Goal: Task Accomplishment & Management: Use online tool/utility

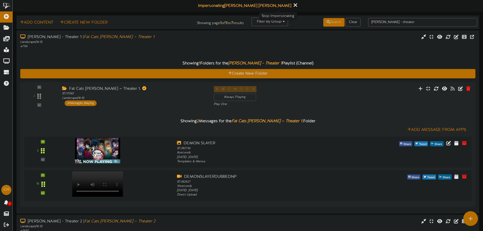
click at [293, 6] on icon at bounding box center [294, 5] width 3 height 6
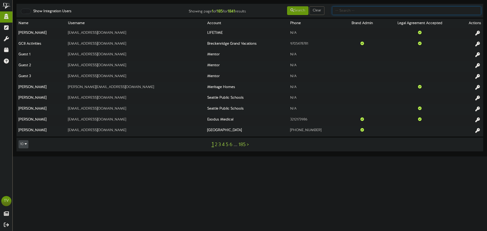
click at [339, 13] on input "text" at bounding box center [406, 10] width 149 height 9
paste input "jenniferu@mach1stores.net"
type input "jenniferu@mach1stores.net"
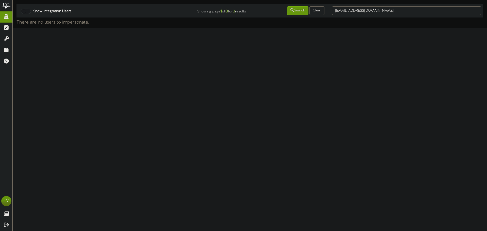
click at [29, 12] on div at bounding box center [26, 11] width 10 height 5
click at [366, 13] on input "jenniferu@mach1stores.net" at bounding box center [406, 10] width 149 height 9
click at [384, 9] on input "jenniferu@mach1stores.net" at bounding box center [406, 10] width 149 height 9
click at [342, 10] on input "jenniferu@mach1stores.net" at bounding box center [406, 10] width 149 height 9
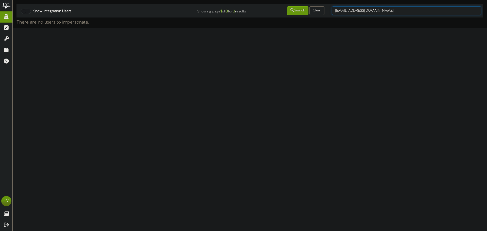
click at [360, 11] on input "jenniferu@mach1stores.net" at bounding box center [406, 10] width 149 height 9
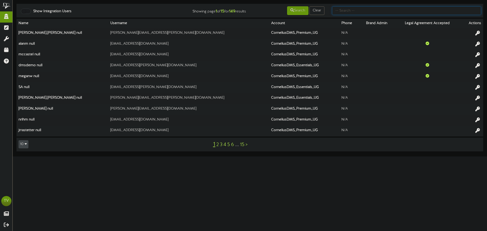
click at [360, 12] on input "text" at bounding box center [406, 10] width 149 height 9
type input "march"
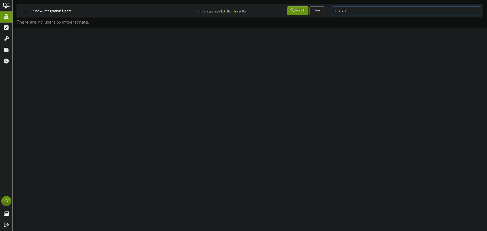
click at [344, 13] on input "march" at bounding box center [406, 10] width 149 height 9
type input "meyer"
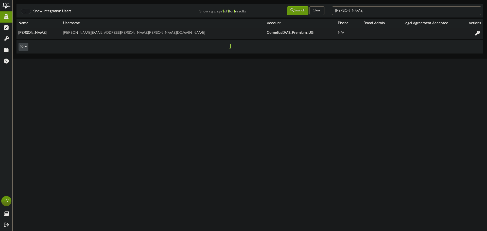
click at [30, 10] on div at bounding box center [26, 11] width 10 height 5
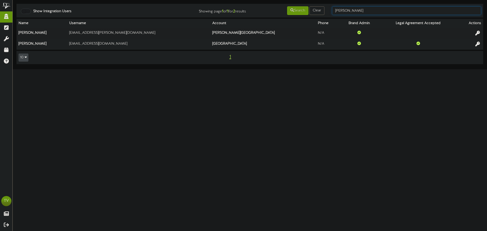
click at [346, 14] on input "meyer" at bounding box center [406, 10] width 149 height 9
click at [269, 69] on html "ChannelValet Impersonate Content Portal Misc Tools Audit Records Help TV Tyler …" at bounding box center [243, 34] width 487 height 69
click at [355, 11] on input "meyer" at bounding box center [406, 10] width 149 height 9
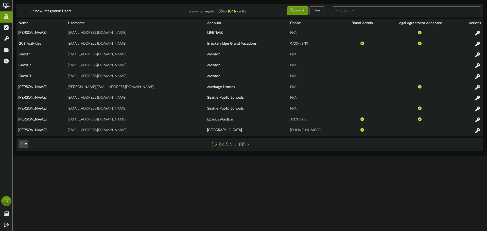
click at [28, 10] on div at bounding box center [26, 11] width 10 height 5
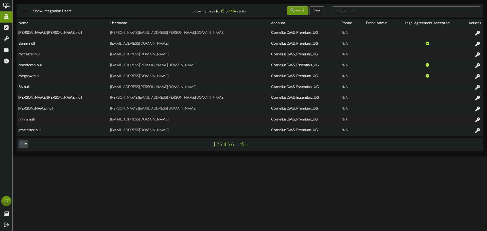
click at [358, 15] on div at bounding box center [406, 11] width 157 height 10
click at [358, 13] on input "text" at bounding box center [406, 10] width 149 height 9
type input "jenn"
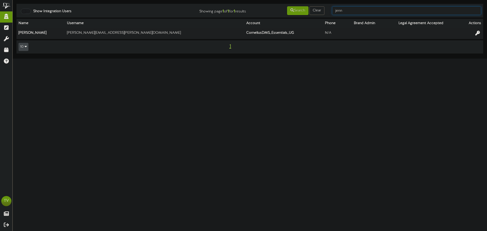
click at [352, 12] on input "jenn" at bounding box center [406, 10] width 149 height 9
type input "mar"
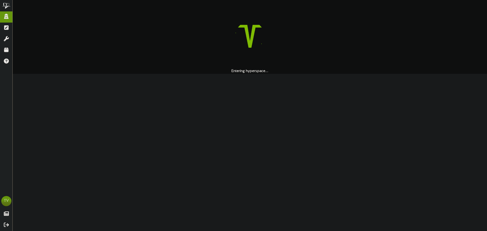
click at [105, 36] on div at bounding box center [249, 36] width 467 height 65
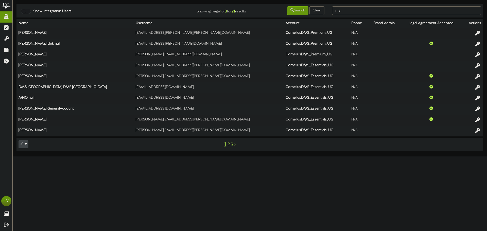
click at [229, 146] on link "2" at bounding box center [228, 145] width 3 height 6
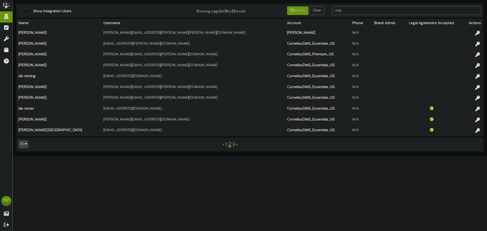
click at [234, 146] on link "3" at bounding box center [233, 145] width 3 height 6
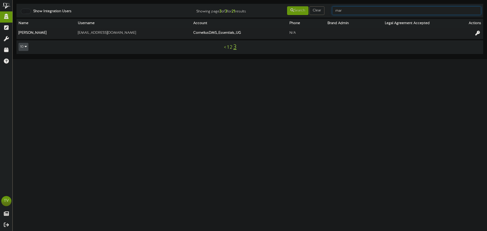
click at [349, 10] on input "mar" at bounding box center [406, 10] width 149 height 9
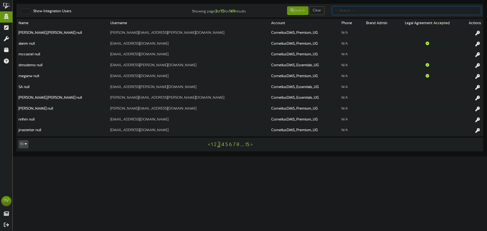
click at [347, 11] on input "text" at bounding box center [406, 10] width 149 height 9
type input "a"
type input "alanm"
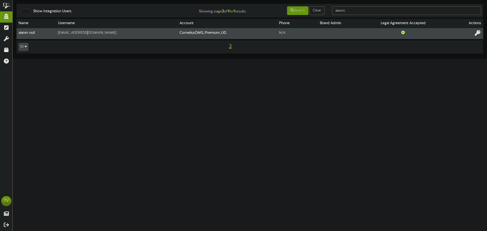
click at [477, 34] on icon at bounding box center [478, 33] width 6 height 6
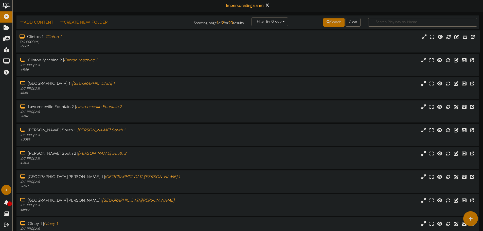
click at [333, 48] on div "Clinton 1 | Clinton 1 IDC PRO ( 12:5 ) # 6062" at bounding box center [248, 41] width 464 height 14
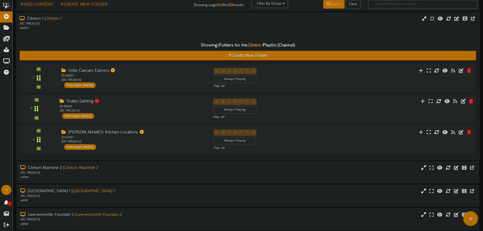
scroll to position [25, 0]
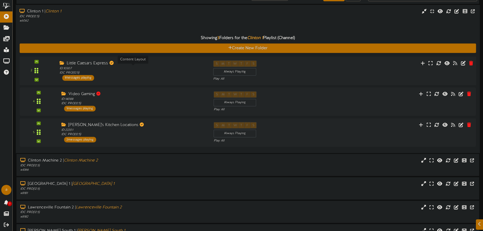
click at [167, 72] on div "ID: 10307 IDC PRO ( 12:5 )" at bounding box center [133, 70] width 146 height 9
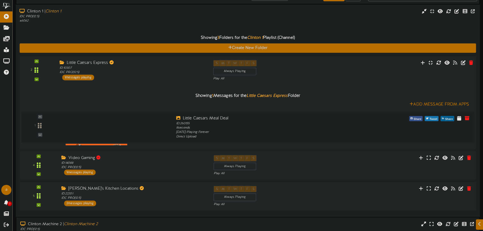
click at [182, 78] on div "Little Caesars Express ID: 10307 IDC PRO ( 12:5 ) 1 messages playing" at bounding box center [133, 70] width 154 height 20
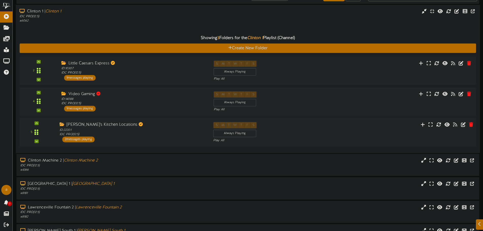
click at [171, 137] on div "[PERSON_NAME]'s Kitchen Locations ID: 22201 IDC PRO ( 12:5 ) 2 messages playing" at bounding box center [133, 132] width 154 height 20
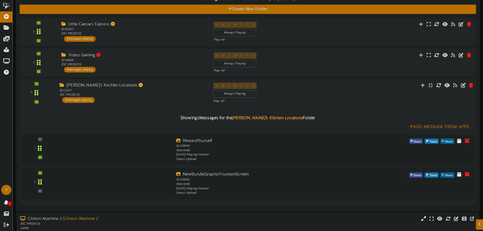
scroll to position [76, 0]
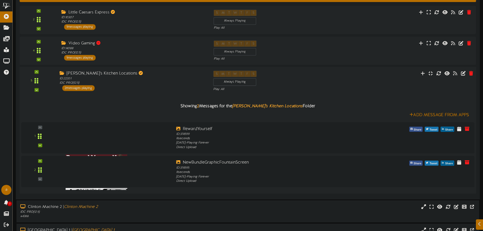
click at [169, 90] on div "[PERSON_NAME]'s Kitchen Locations ID: 22201 IDC PRO ( 12:5 ) 2 messages playing" at bounding box center [133, 81] width 154 height 20
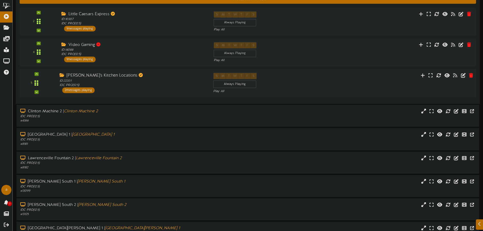
scroll to position [25, 0]
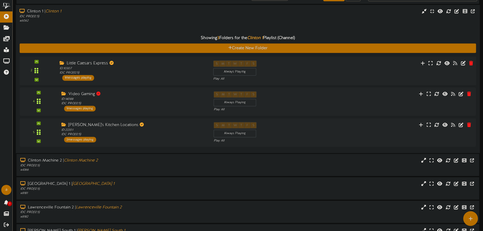
click at [150, 75] on div "Little Caesars Express ID: 10307 IDC PRO ( 12:5 ) 1 messages playing" at bounding box center [133, 70] width 154 height 20
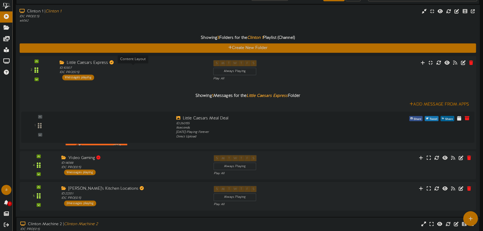
click at [172, 67] on div "ID: 10307 IDC PRO ( 12:5 )" at bounding box center [133, 70] width 146 height 9
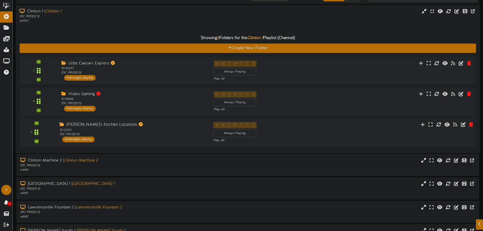
scroll to position [101, 0]
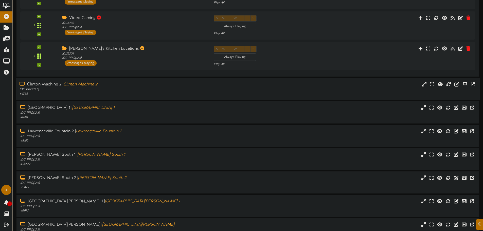
click at [126, 95] on div "# 4366" at bounding box center [113, 94] width 186 height 4
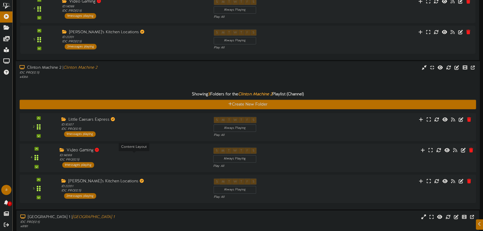
scroll to position [127, 0]
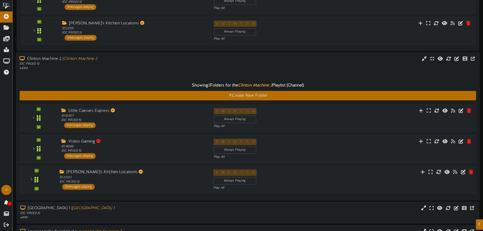
click at [121, 169] on div "5 ID: 22201" at bounding box center [247, 180] width 461 height 29
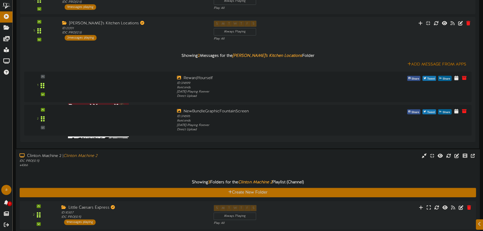
click at [106, 162] on div "IDC PRO ( 12:5 )" at bounding box center [113, 161] width 186 height 4
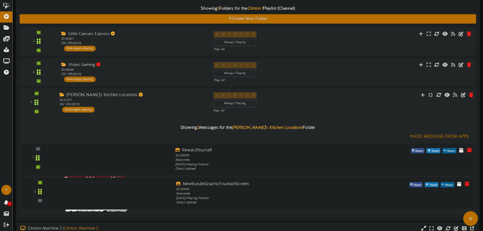
scroll to position [25, 0]
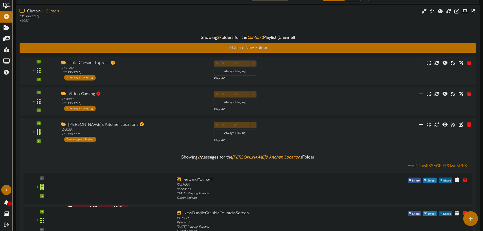
click at [101, 29] on div "Showing 3 Folders for the Clinton 1 Playlist (Channel) Create New Folder 2 ID: …" at bounding box center [248, 134] width 457 height 223
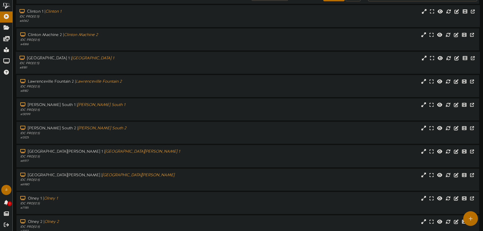
click at [95, 66] on div "# 8181" at bounding box center [113, 68] width 186 height 4
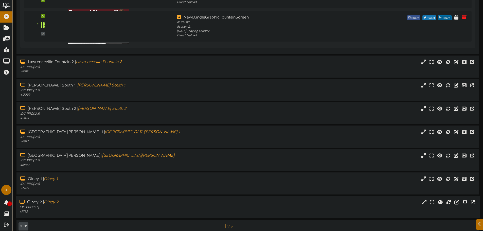
scroll to position [275, 0]
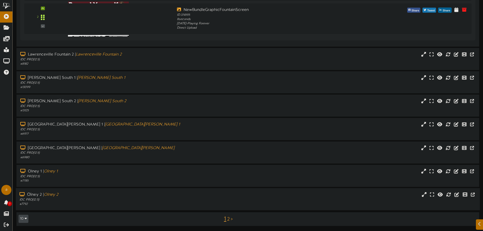
click at [94, 203] on div "# 7792" at bounding box center [113, 204] width 186 height 4
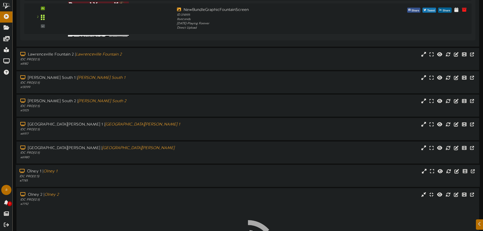
click at [86, 179] on div "# 7785" at bounding box center [113, 181] width 186 height 4
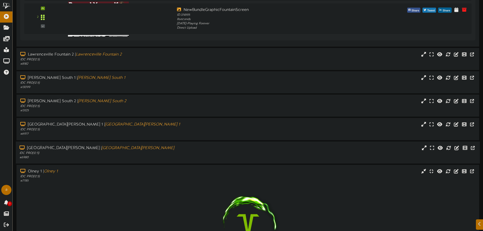
click at [102, 147] on icon "[GEOGRAPHIC_DATA][PERSON_NAME]" at bounding box center [138, 148] width 73 height 5
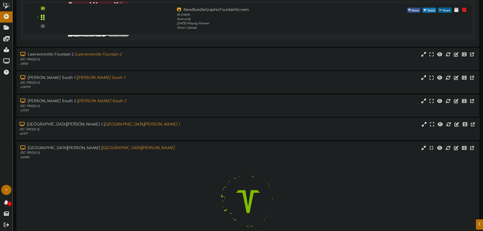
click at [89, 131] on div "IDC PRO ( 12:5 )" at bounding box center [113, 130] width 186 height 4
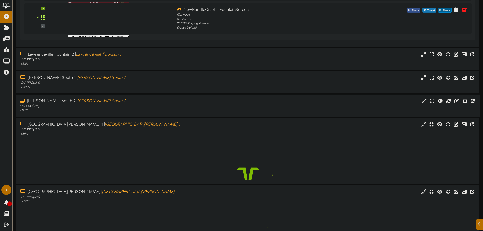
click at [88, 112] on div "# 13125" at bounding box center [113, 111] width 186 height 4
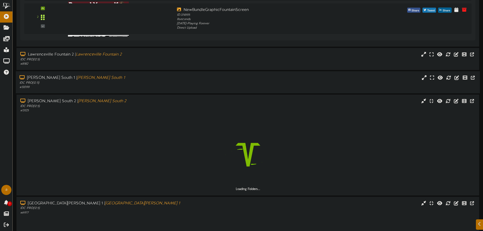
click at [88, 87] on div "# 13099" at bounding box center [113, 87] width 186 height 4
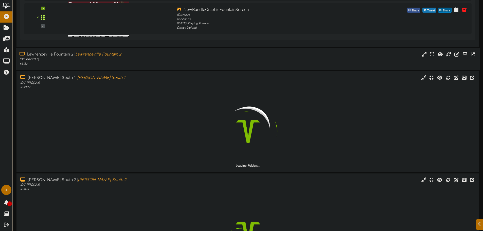
click at [92, 69] on div "[GEOGRAPHIC_DATA] 2 | [GEOGRAPHIC_DATA] 2 IDC PRO ( 12:5 ) # 8182" at bounding box center [248, 59] width 464 height 22
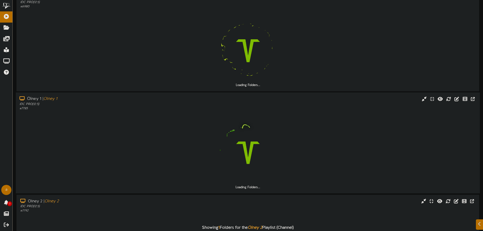
scroll to position [811, 0]
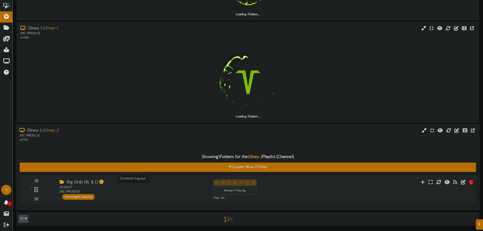
click at [98, 189] on div "ID: 22202 IDC PRO ( 12:5 )" at bounding box center [133, 189] width 146 height 9
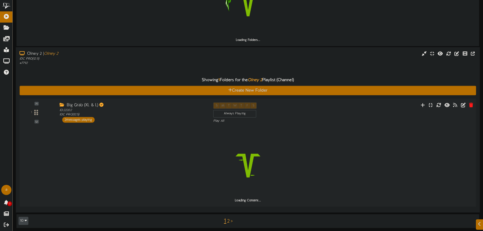
scroll to position [890, 0]
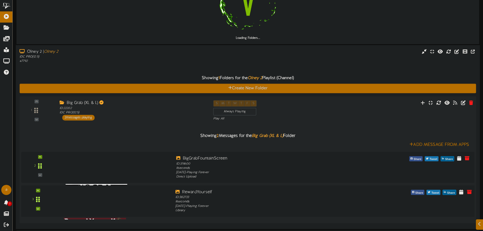
click at [126, 210] on div "3" at bounding box center [248, 201] width 458 height 24
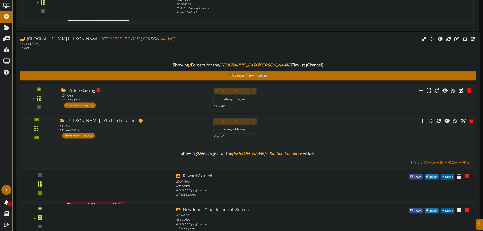
scroll to position [1146, 0]
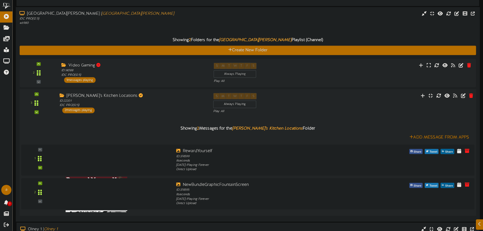
click at [179, 110] on div "[PERSON_NAME]'s Kitchen Locations ID: 22201 IDC PRO ( 12:5 ) 2 messages playing" at bounding box center [133, 103] width 154 height 20
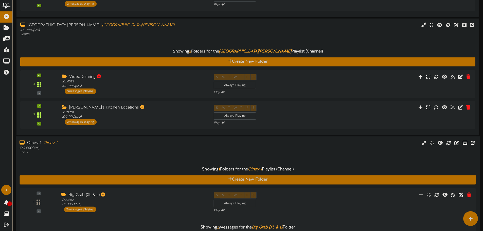
scroll to position [606, 0]
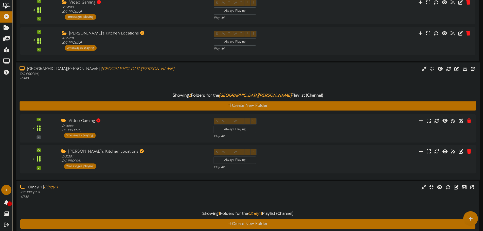
click at [164, 81] on div "Showing 2 Folders for the Mt [PERSON_NAME] South Playlist (Channel) Create New …" at bounding box center [248, 128] width 457 height 95
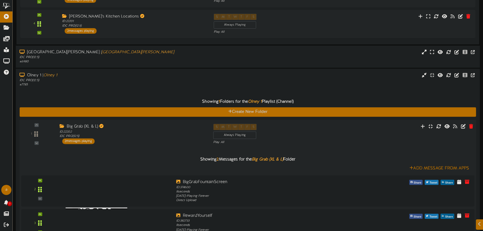
scroll to position [631, 0]
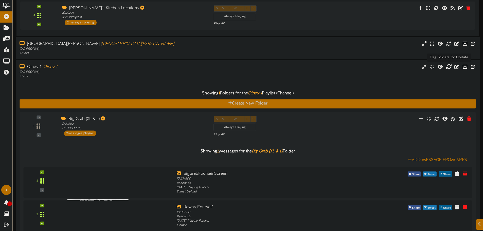
click at [452, 66] on icon at bounding box center [449, 67] width 6 height 6
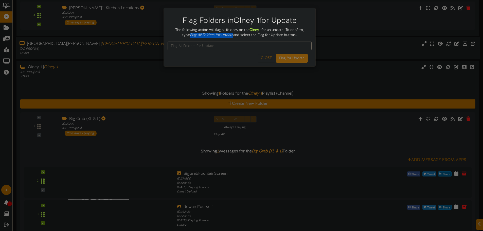
drag, startPoint x: 191, startPoint y: 35, endPoint x: 234, endPoint y: 35, distance: 43.1
click at [234, 35] on div "The following action will flag all foldors on the Olney 1 for an update. To con…" at bounding box center [240, 33] width 144 height 10
copy icon "Flag All Folders for Update"
paste input "Flag All Folders for Update"
type input "Flag All Folders for Update"
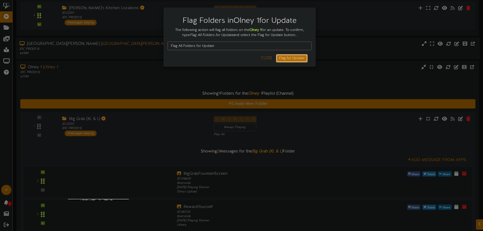
click at [287, 61] on button "Flag for Update" at bounding box center [292, 58] width 32 height 9
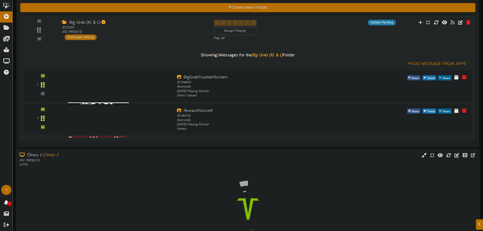
scroll to position [718, 0]
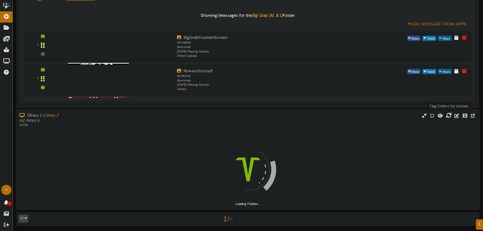
click at [449, 118] on icon at bounding box center [449, 116] width 6 height 6
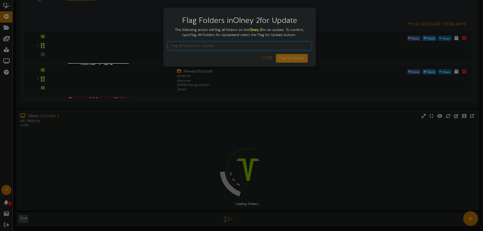
paste input "Flag All Folders for Update"
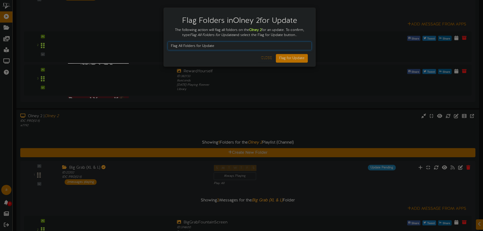
type input "Flag All Folders for Update"
click at [292, 56] on button "Flag for Update" at bounding box center [292, 58] width 32 height 9
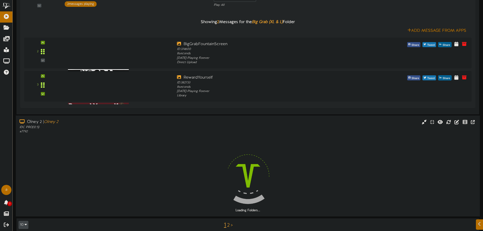
scroll to position [718, 0]
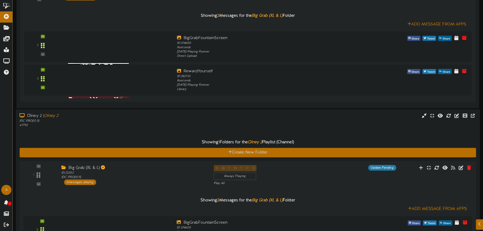
click at [285, 122] on div "Olney 2 | Olney 2 IDC PRO ( 12:5 ) # 7792" at bounding box center [248, 120] width 464 height 14
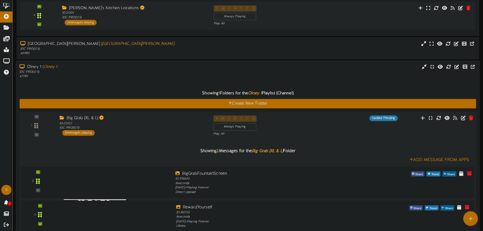
scroll to position [587, 0]
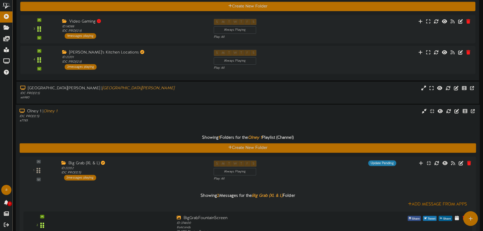
click at [145, 114] on div "Olney 1 | Olney 1" at bounding box center [113, 112] width 186 height 6
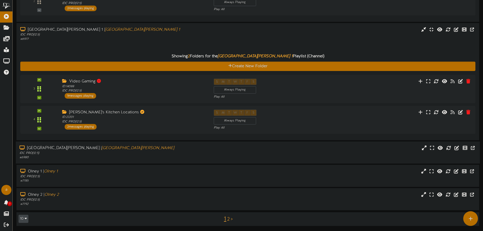
click at [155, 147] on div "[GEOGRAPHIC_DATA][PERSON_NAME] | [GEOGRAPHIC_DATA][PERSON_NAME]" at bounding box center [113, 148] width 186 height 6
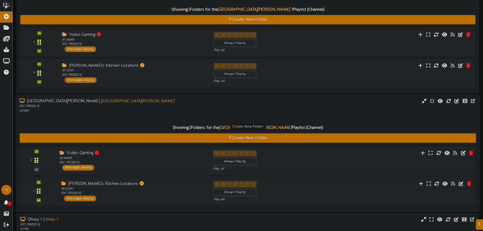
scroll to position [581, 0]
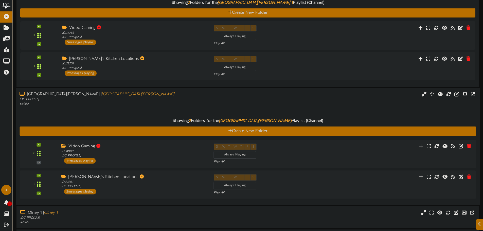
click at [149, 97] on div "[GEOGRAPHIC_DATA][PERSON_NAME] | [GEOGRAPHIC_DATA][PERSON_NAME]" at bounding box center [113, 95] width 186 height 6
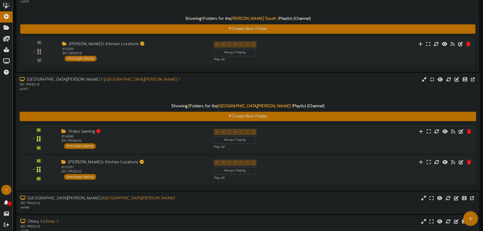
click at [141, 89] on div "# 6977" at bounding box center [113, 89] width 186 height 4
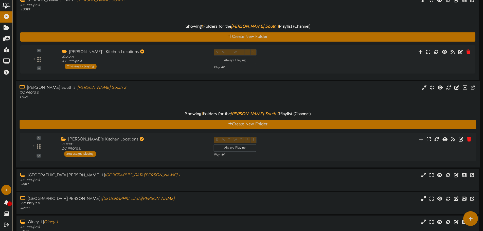
click at [152, 92] on div "IDC PRO ( 12:5 )" at bounding box center [113, 93] width 186 height 4
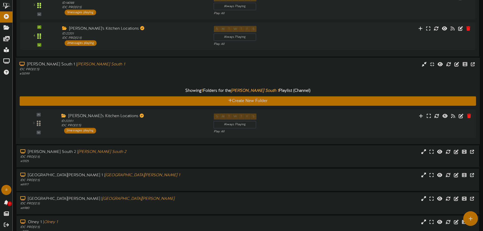
click at [151, 71] on div "IDC PRO ( 12:5 )" at bounding box center [113, 69] width 186 height 4
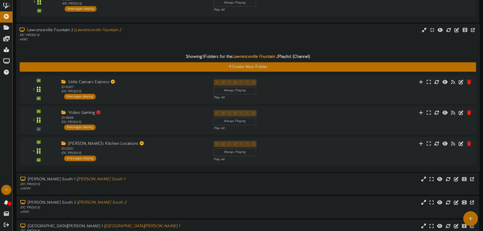
click at [132, 40] on div "# 8182" at bounding box center [113, 40] width 186 height 4
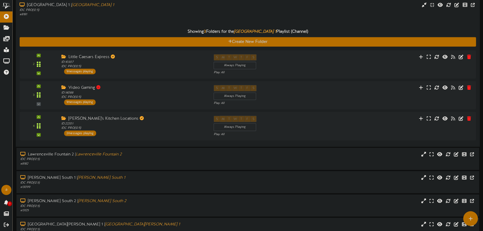
scroll to position [1, 0]
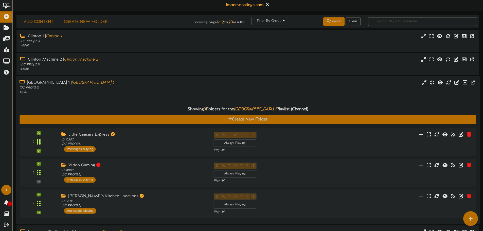
click at [111, 88] on div "IDC PRO ( 12:5 )" at bounding box center [113, 88] width 186 height 4
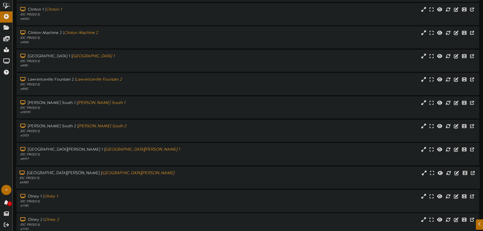
scroll to position [52, 0]
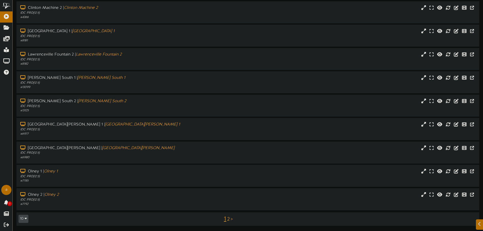
click at [229, 218] on link "2" at bounding box center [228, 220] width 3 height 6
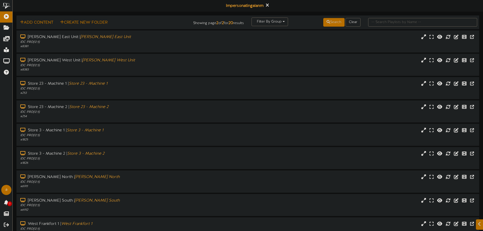
scroll to position [52, 0]
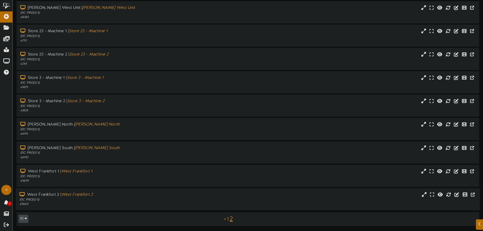
click at [97, 194] on div "West Frankfort 2 | [GEOGRAPHIC_DATA] 2" at bounding box center [113, 195] width 186 height 6
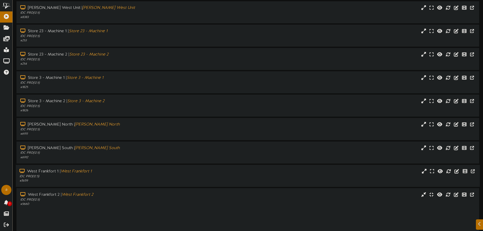
drag, startPoint x: 98, startPoint y: 183, endPoint x: 100, endPoint y: 176, distance: 7.3
click at [98, 183] on div "# 5659" at bounding box center [113, 181] width 186 height 4
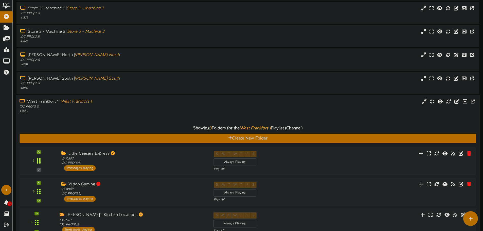
scroll to position [76, 0]
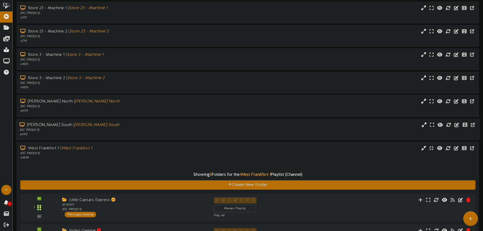
click at [157, 130] on div "IDC PRO ( 12:5 )" at bounding box center [113, 130] width 186 height 4
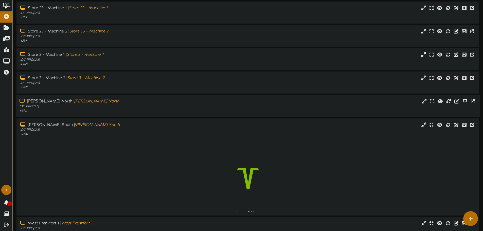
click at [144, 104] on div "[PERSON_NAME][GEOGRAPHIC_DATA] | [PERSON_NAME][GEOGRAPHIC_DATA]" at bounding box center [113, 102] width 186 height 6
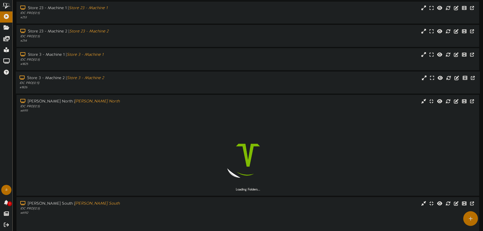
click at [137, 83] on div "IDC PRO ( 12:5 )" at bounding box center [113, 83] width 186 height 4
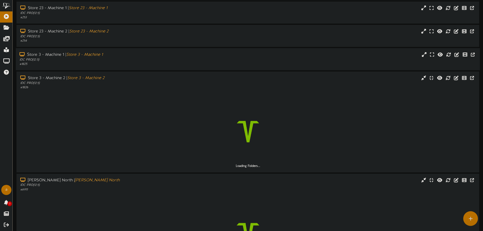
click at [135, 59] on div "IDC PRO ( 12:5 )" at bounding box center [113, 60] width 186 height 4
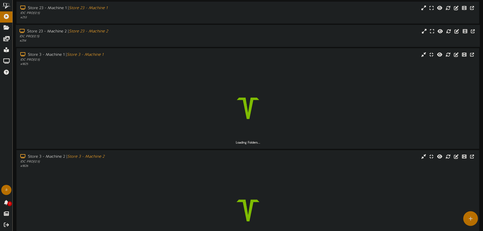
click at [136, 37] on div "IDC PRO ( 12:5 )" at bounding box center [113, 36] width 186 height 4
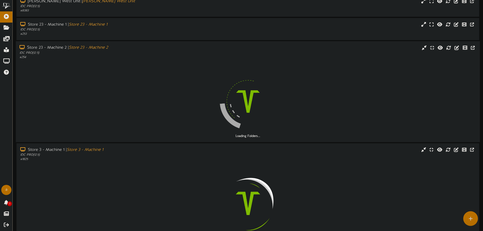
scroll to position [50, 0]
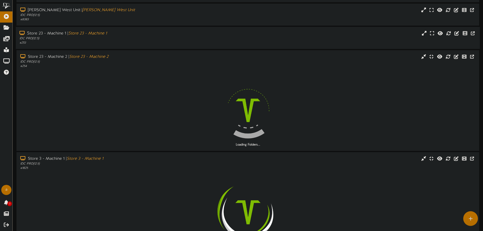
click at [132, 44] on div "# 253" at bounding box center [113, 43] width 186 height 4
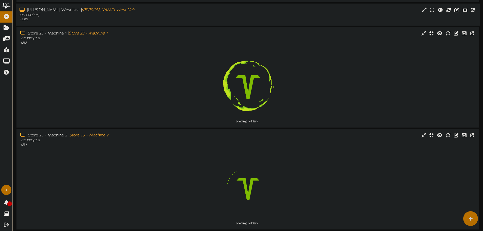
click at [128, 17] on div "IDC PRO ( 12:5 )" at bounding box center [113, 15] width 186 height 4
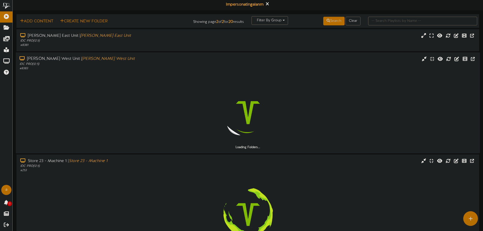
scroll to position [0, 0]
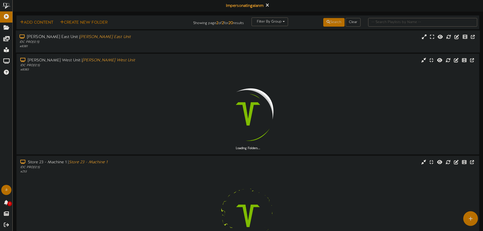
click at [140, 48] on div "# 8381" at bounding box center [113, 46] width 186 height 4
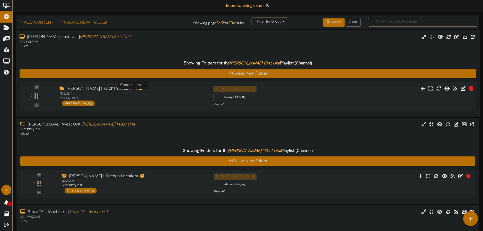
click at [154, 94] on div "ID: 22201 IDC PRO ( 12:5 )" at bounding box center [133, 96] width 146 height 9
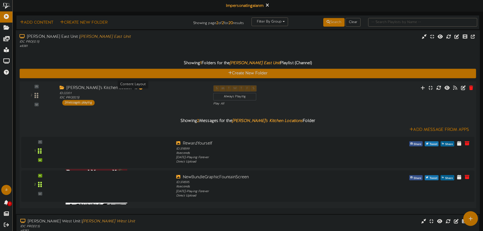
click at [179, 93] on div "ID: 22201 IDC PRO ( 12:5 )" at bounding box center [133, 95] width 146 height 9
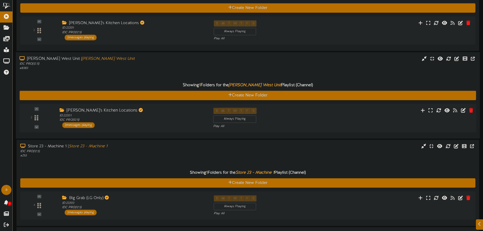
scroll to position [76, 0]
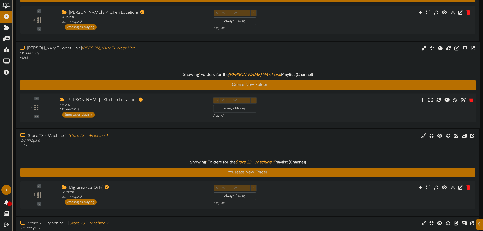
click at [141, 120] on div "2 ID: 22201" at bounding box center [247, 107] width 461 height 29
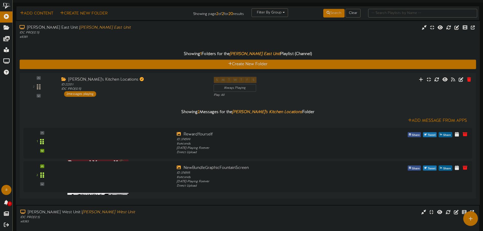
scroll to position [0, 0]
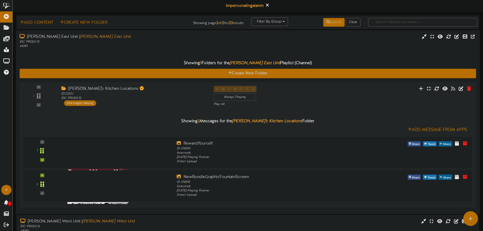
click at [137, 39] on div "[PERSON_NAME] East Unit | [PERSON_NAME][GEOGRAPHIC_DATA]" at bounding box center [113, 37] width 186 height 6
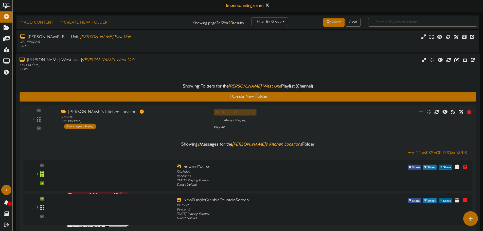
click at [131, 63] on div "IDC PRO ( 12:5 )" at bounding box center [113, 65] width 186 height 4
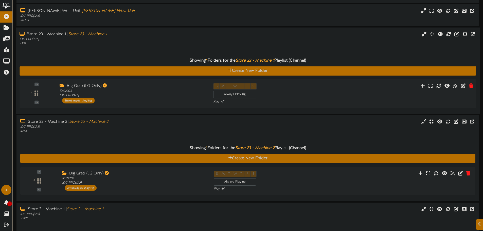
scroll to position [51, 0]
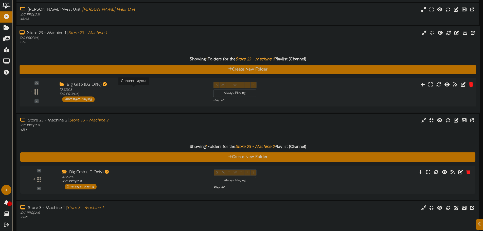
click at [121, 88] on div "ID: 22203 IDC PRO ( 12:5 )" at bounding box center [133, 92] width 146 height 9
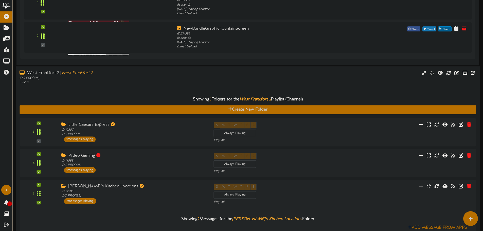
click at [163, 80] on div "IDC PRO ( 12:5 )" at bounding box center [113, 78] width 186 height 4
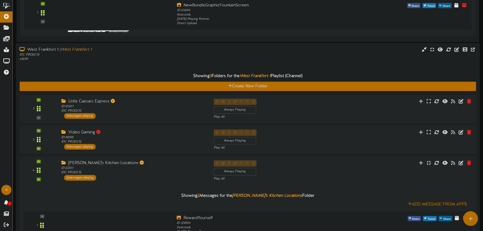
click at [149, 55] on div "IDC PRO ( 12:5 )" at bounding box center [113, 55] width 186 height 4
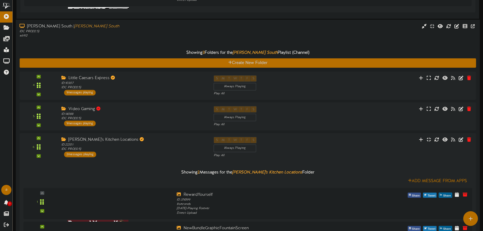
click at [145, 44] on div "Showing 3 Folders for the [PERSON_NAME] South Playlist (Channel) Create New Fol…" at bounding box center [248, 149] width 457 height 223
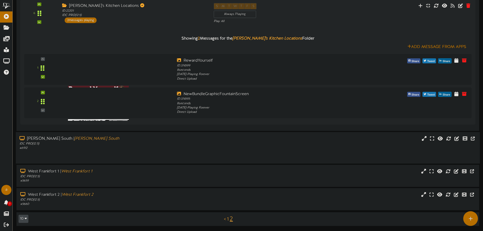
scroll to position [982, 0]
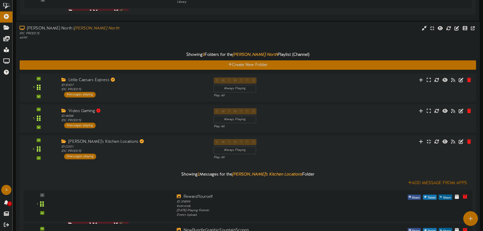
click at [127, 37] on div "# 6911" at bounding box center [113, 38] width 186 height 4
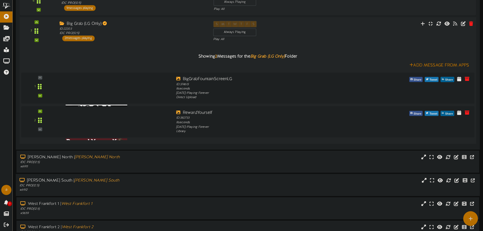
scroll to position [657, 0]
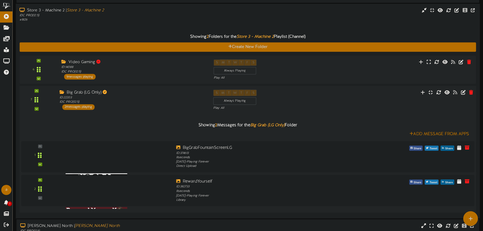
click at [121, 91] on div "Big Grab (LG Only)" at bounding box center [133, 93] width 146 height 6
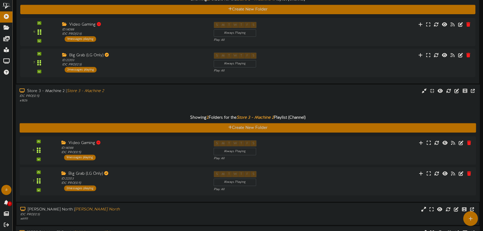
click at [120, 106] on div "Showing 2 Folders for the Store 3 - Machine 2 Playlist (Channel) Create New Fol…" at bounding box center [248, 150] width 457 height 95
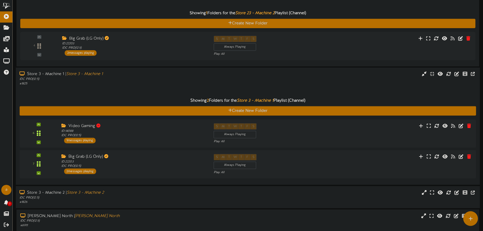
click at [127, 75] on div "Store 3 - Machine 1 | Store 3 - Machine 1" at bounding box center [113, 74] width 186 height 6
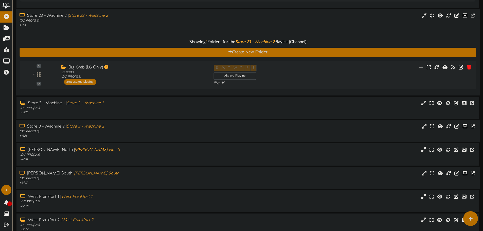
click at [105, 30] on div "Showing 1 Folders for the Store 23 - Machine 2 Playlist (Channel) Create New Fo…" at bounding box center [248, 59] width 457 height 64
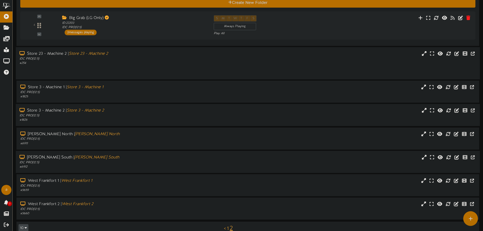
scroll to position [117, 0]
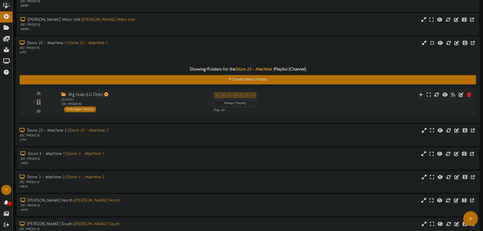
click at [66, 44] on div "Store 23 - Machine 1 | Store 23 - Machine 1" at bounding box center [113, 43] width 186 height 6
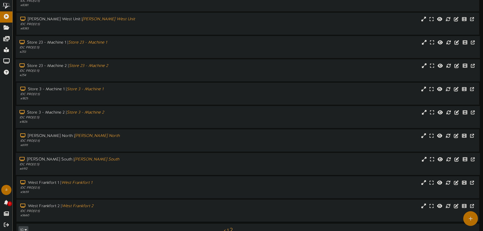
scroll to position [27, 0]
